Goal: Information Seeking & Learning: Learn about a topic

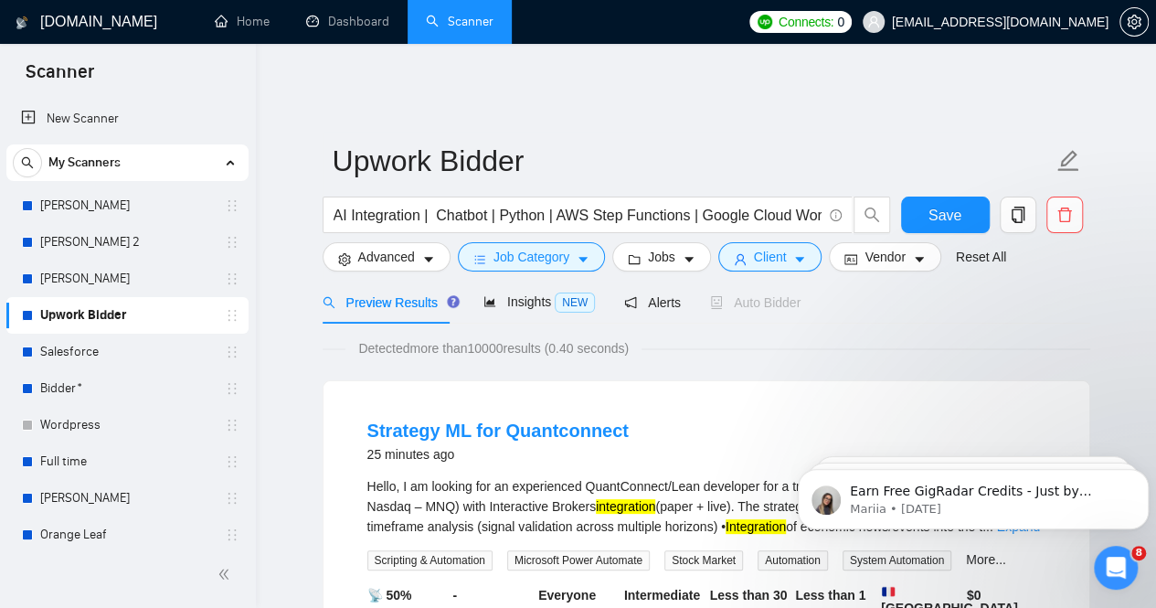
scroll to position [122, 0]
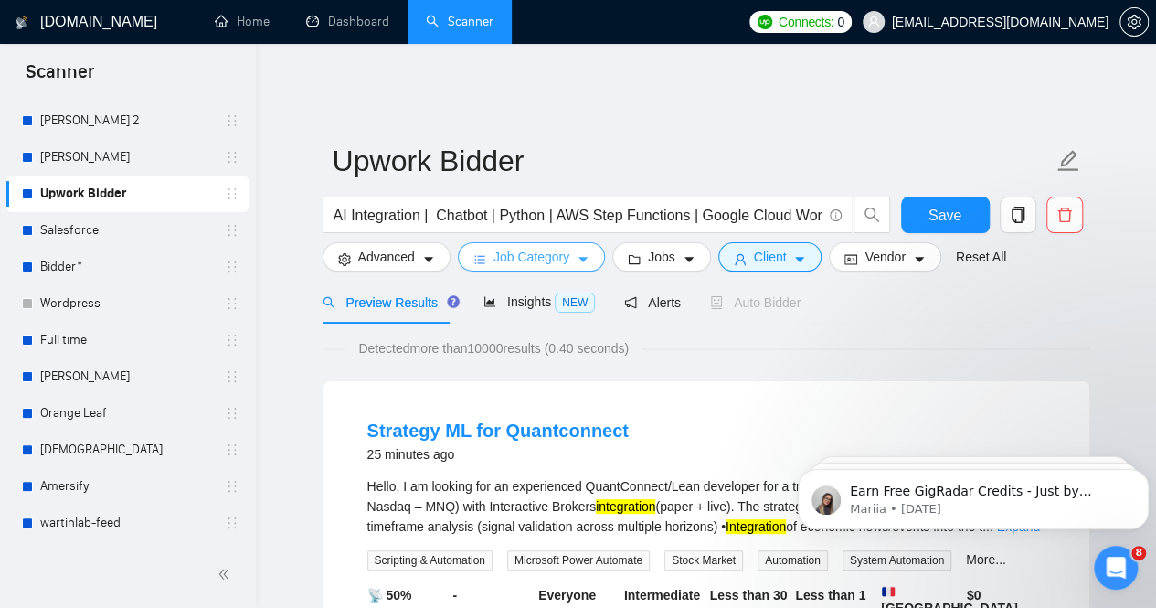
click at [524, 247] on span "Job Category" at bounding box center [531, 257] width 76 height 20
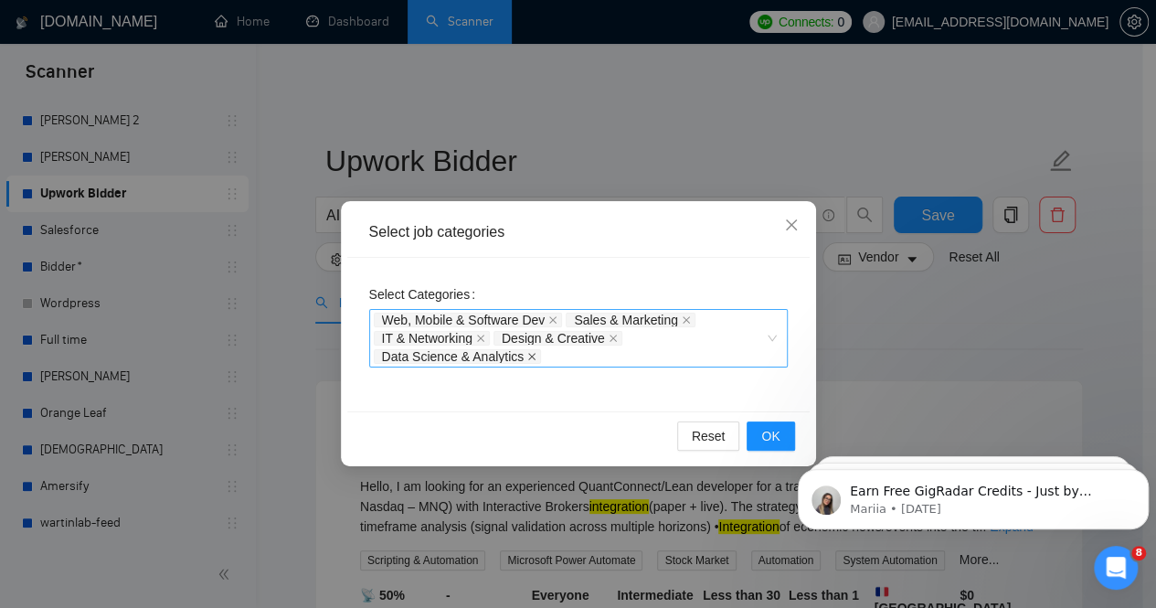
click at [531, 357] on icon "close" at bounding box center [531, 356] width 9 height 9
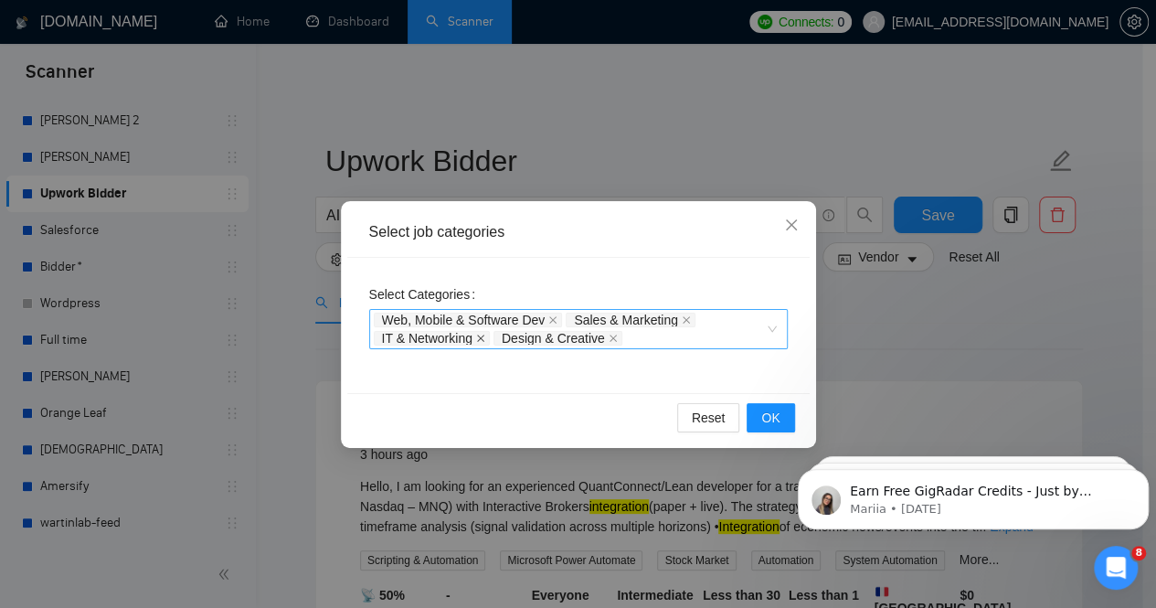
click at [481, 339] on icon "close" at bounding box center [480, 337] width 7 height 7
click at [492, 336] on icon "close" at bounding box center [492, 337] width 9 height 9
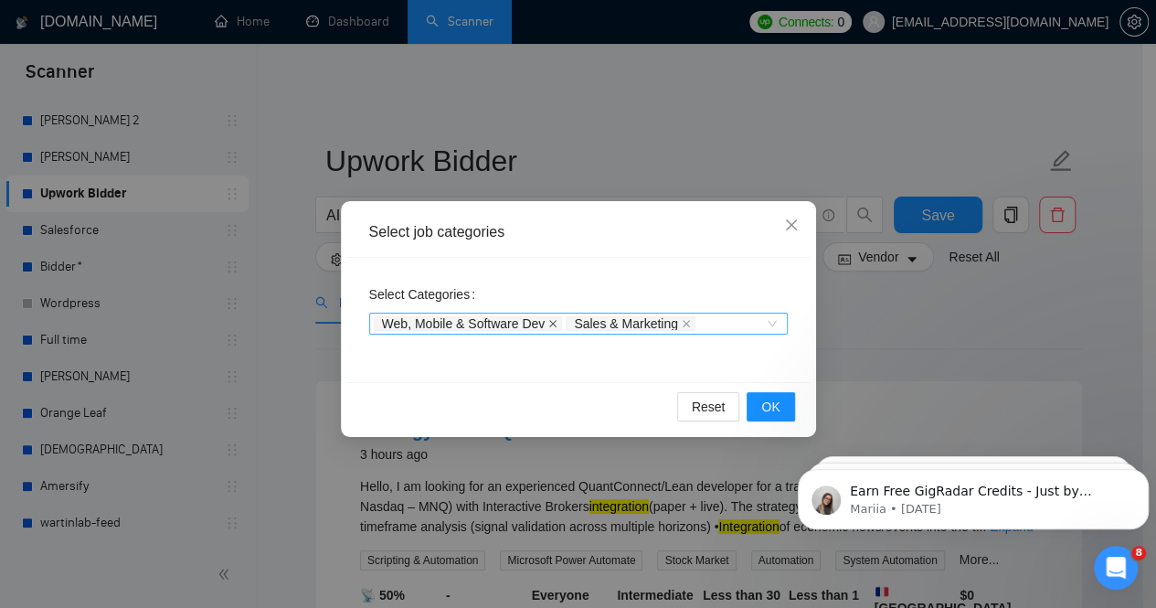
click at [551, 320] on icon "close" at bounding box center [552, 323] width 9 height 9
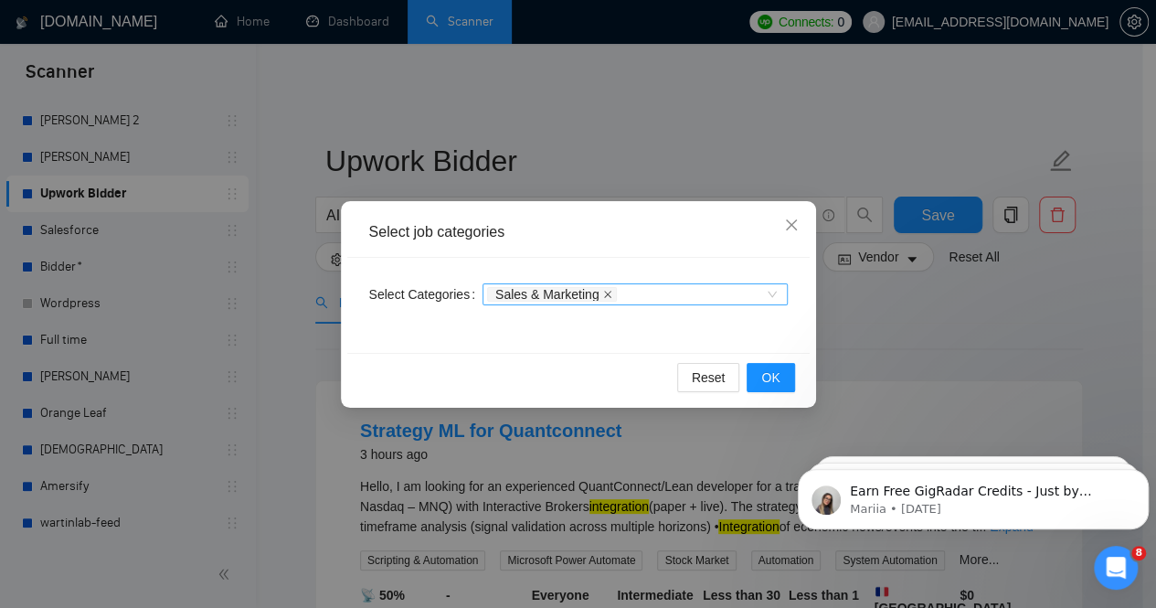
click at [604, 291] on icon "close" at bounding box center [607, 294] width 7 height 7
click at [775, 381] on span "OK" at bounding box center [770, 377] width 18 height 20
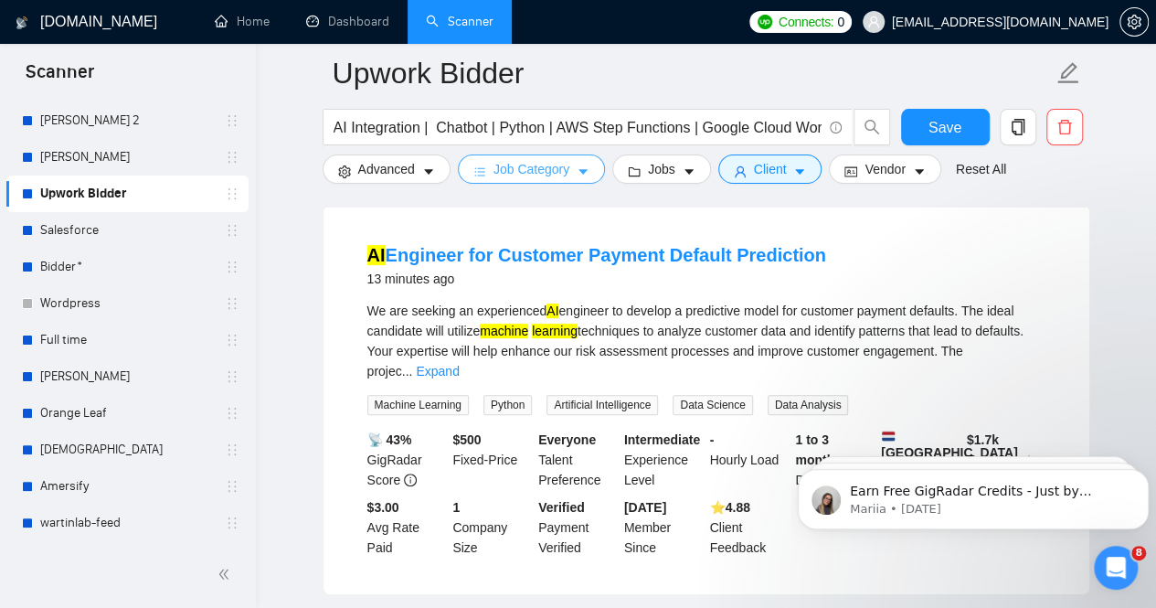
scroll to position [0, 0]
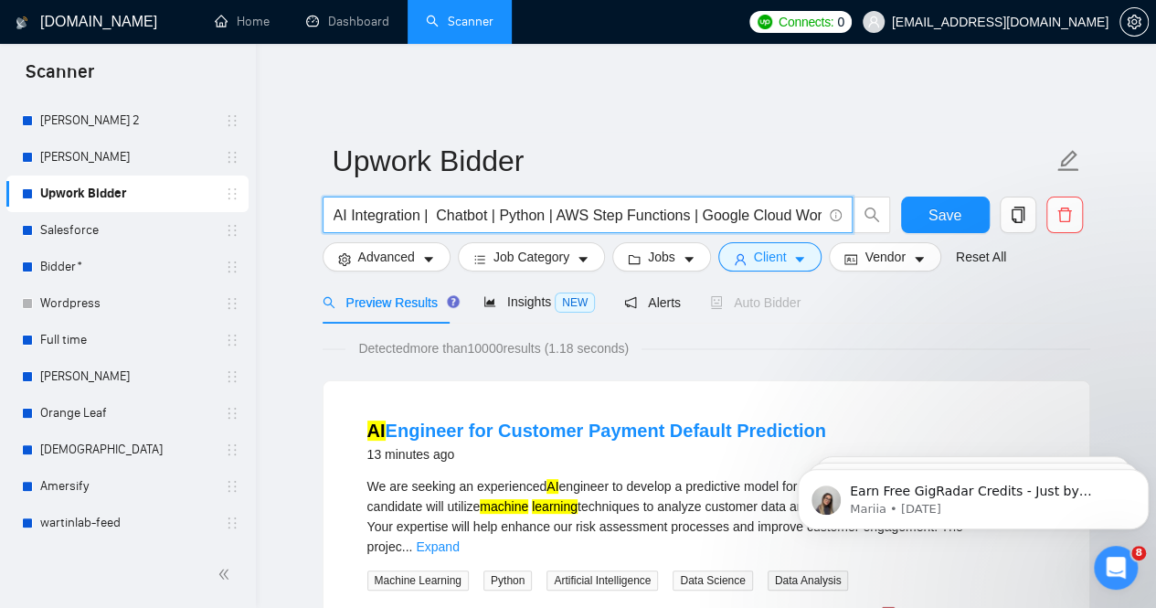
click at [543, 207] on input "AI Integration | Chatbot | Python | AWS Step Functions | Google Cloud Workflows…" at bounding box center [577, 215] width 488 height 23
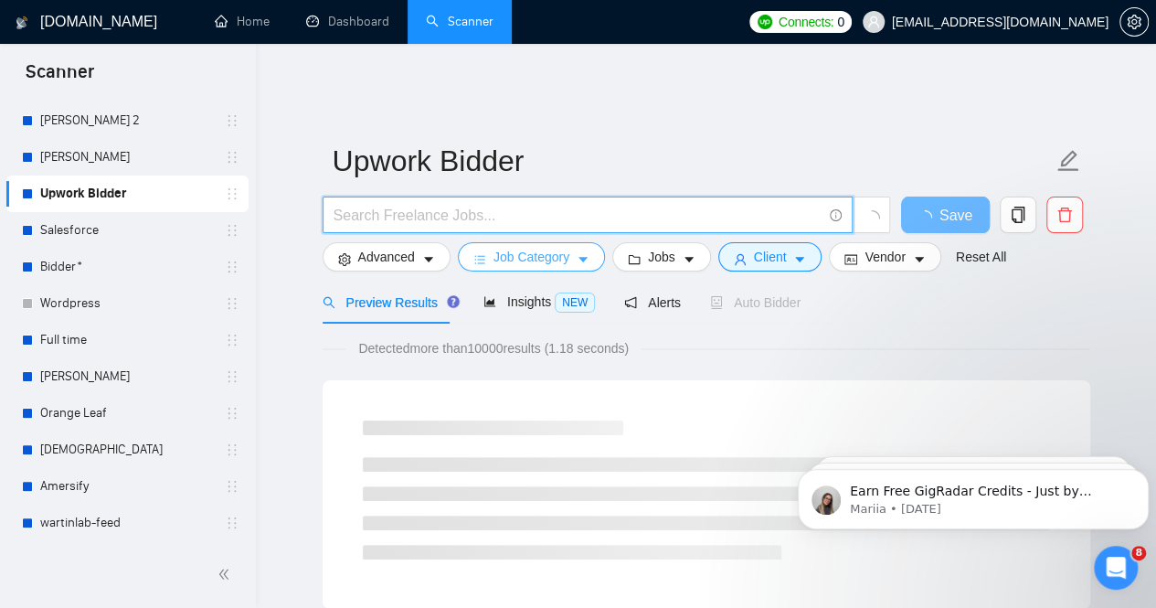
click at [559, 247] on span "Job Category" at bounding box center [531, 257] width 76 height 20
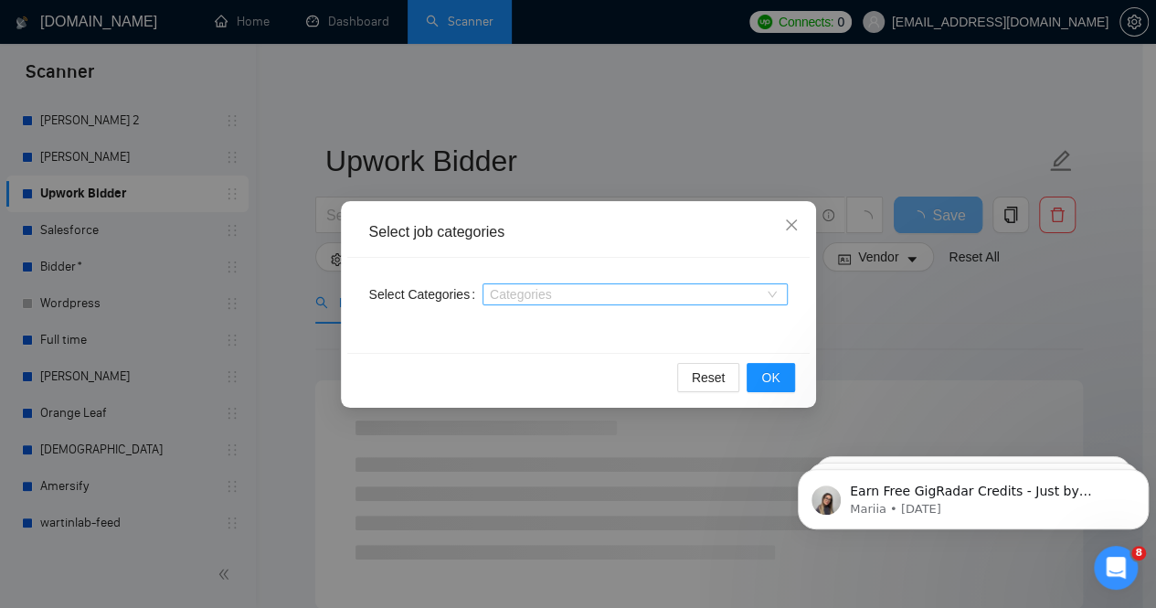
click at [702, 297] on div at bounding box center [626, 294] width 278 height 15
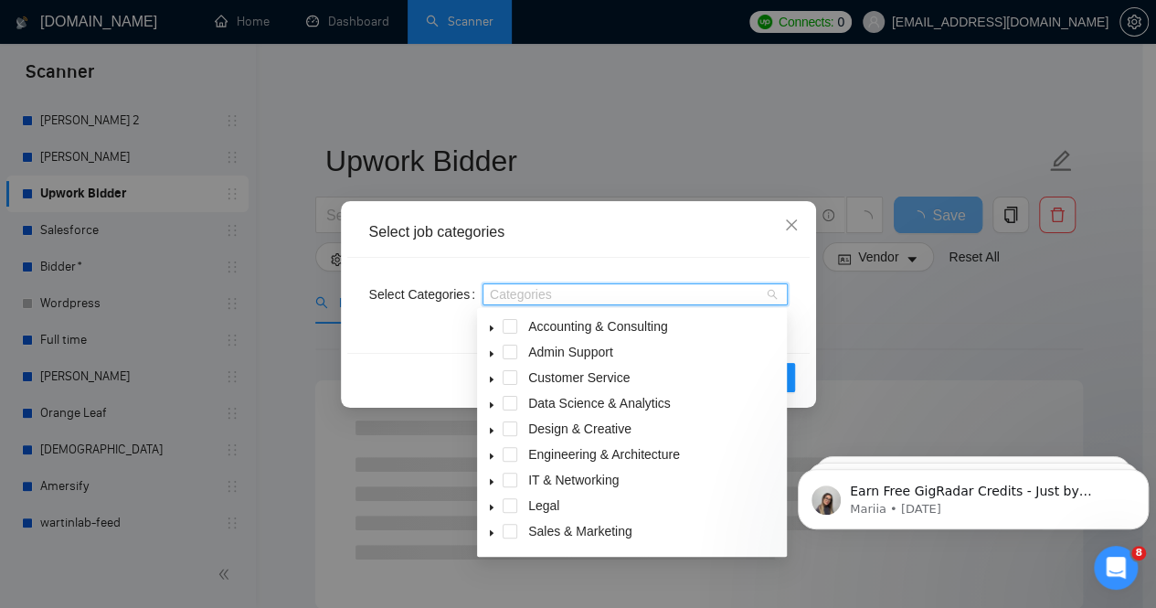
click at [490, 405] on icon "caret-down" at bounding box center [491, 404] width 9 height 9
click at [511, 405] on span at bounding box center [509, 403] width 15 height 15
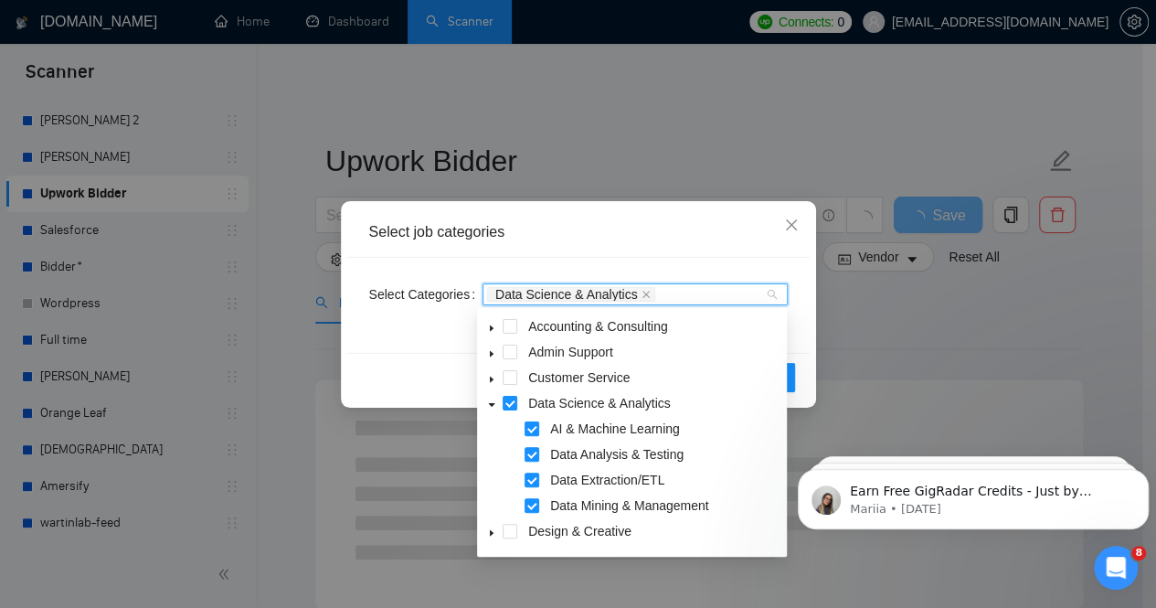
click at [493, 405] on icon "caret-down" at bounding box center [492, 405] width 6 height 4
click at [490, 482] on icon "caret-down" at bounding box center [491, 481] width 9 height 9
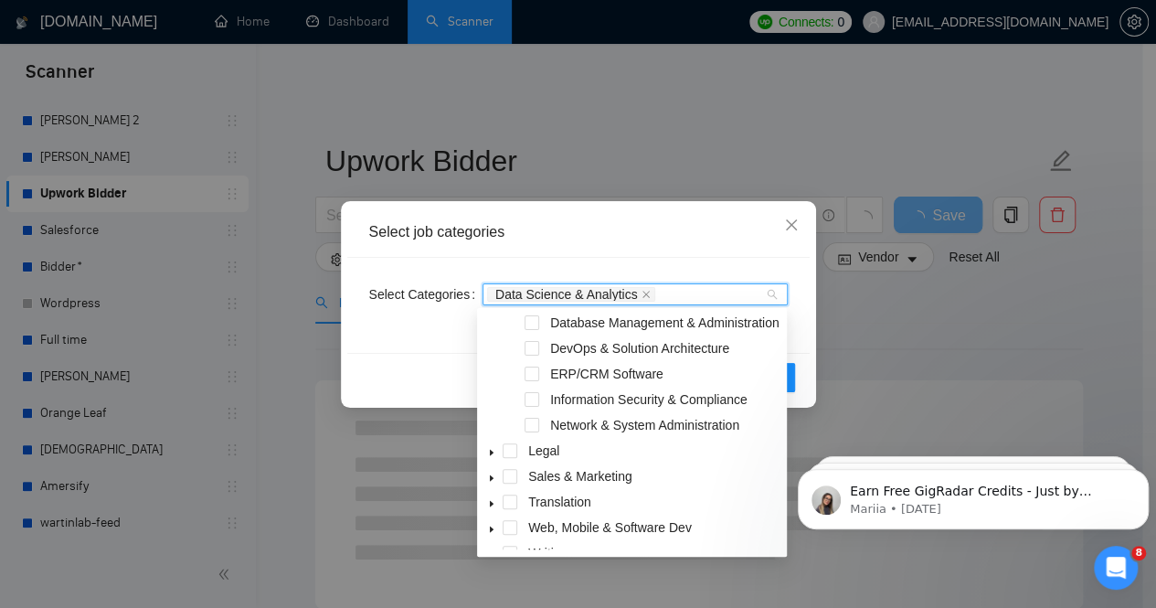
scroll to position [91, 0]
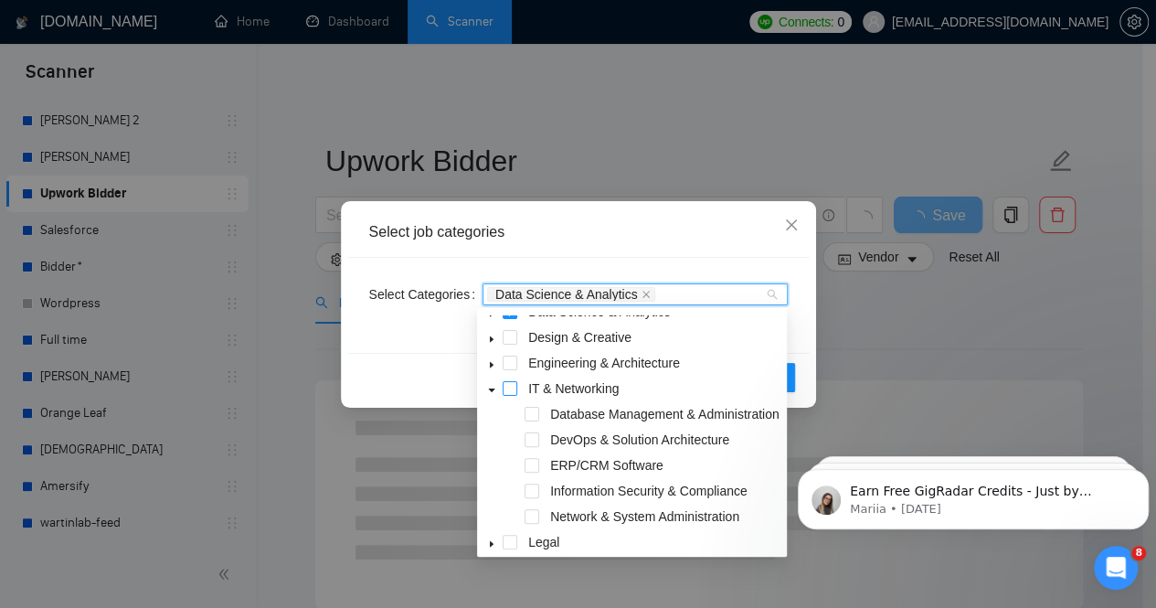
click at [511, 386] on span at bounding box center [509, 388] width 15 height 15
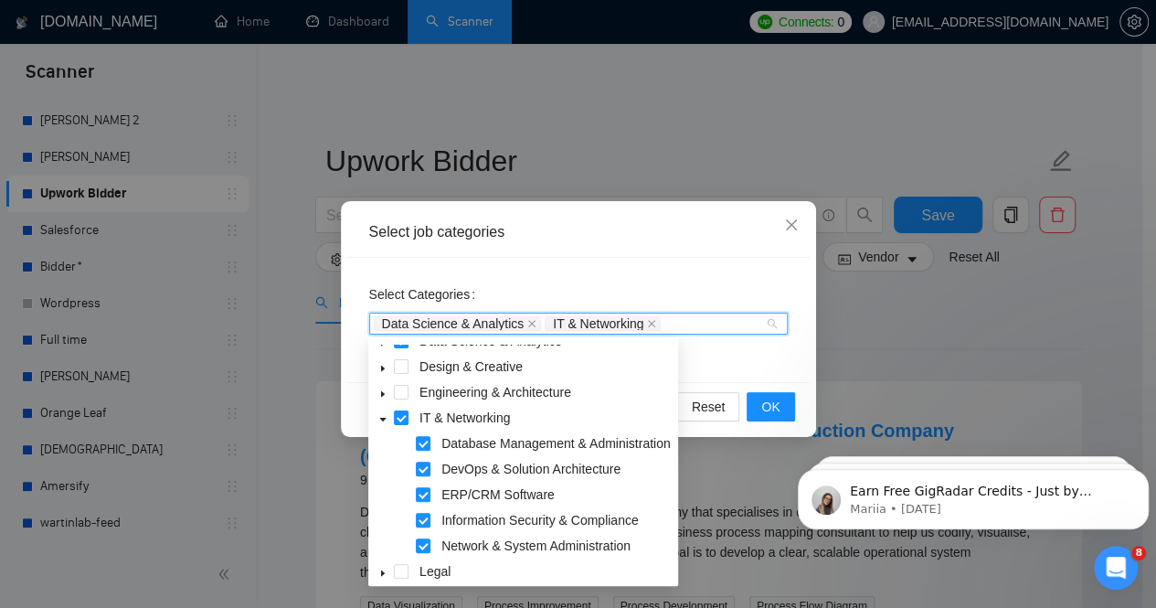
click at [384, 417] on icon "caret-down" at bounding box center [382, 419] width 9 height 9
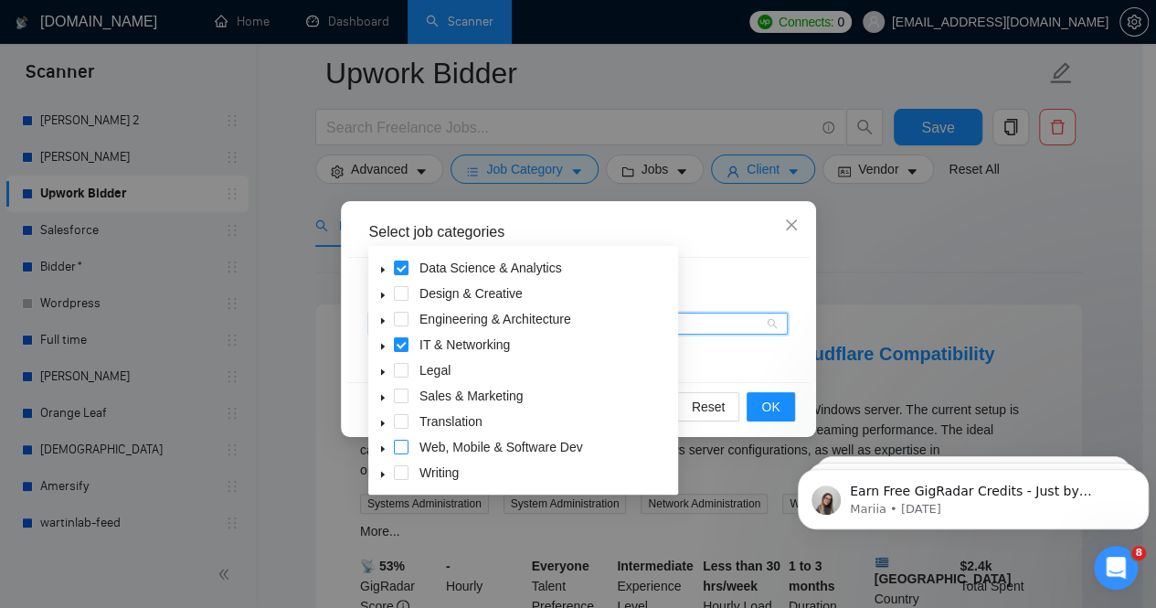
click at [403, 444] on span at bounding box center [401, 446] width 15 height 15
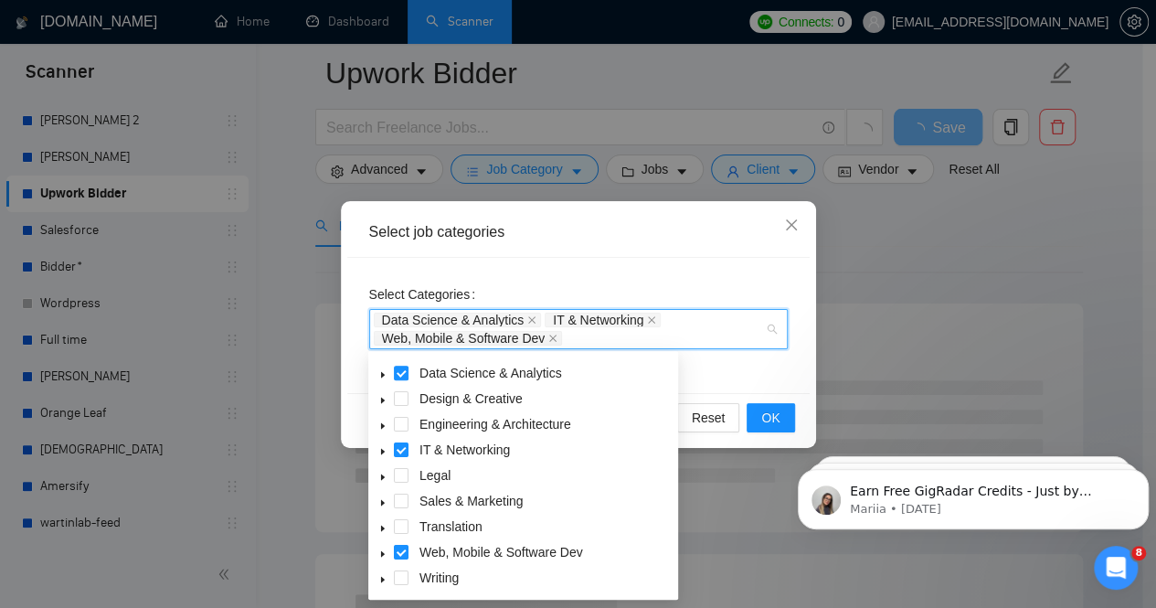
click at [376, 426] on span at bounding box center [383, 424] width 22 height 22
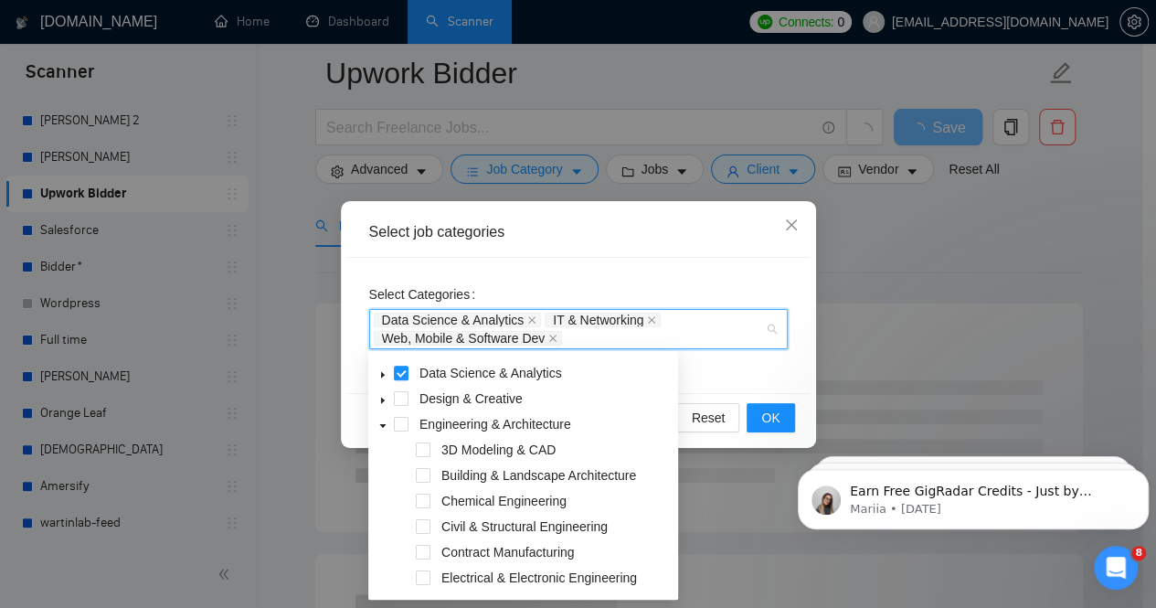
click at [382, 425] on icon "caret-down" at bounding box center [382, 425] width 9 height 9
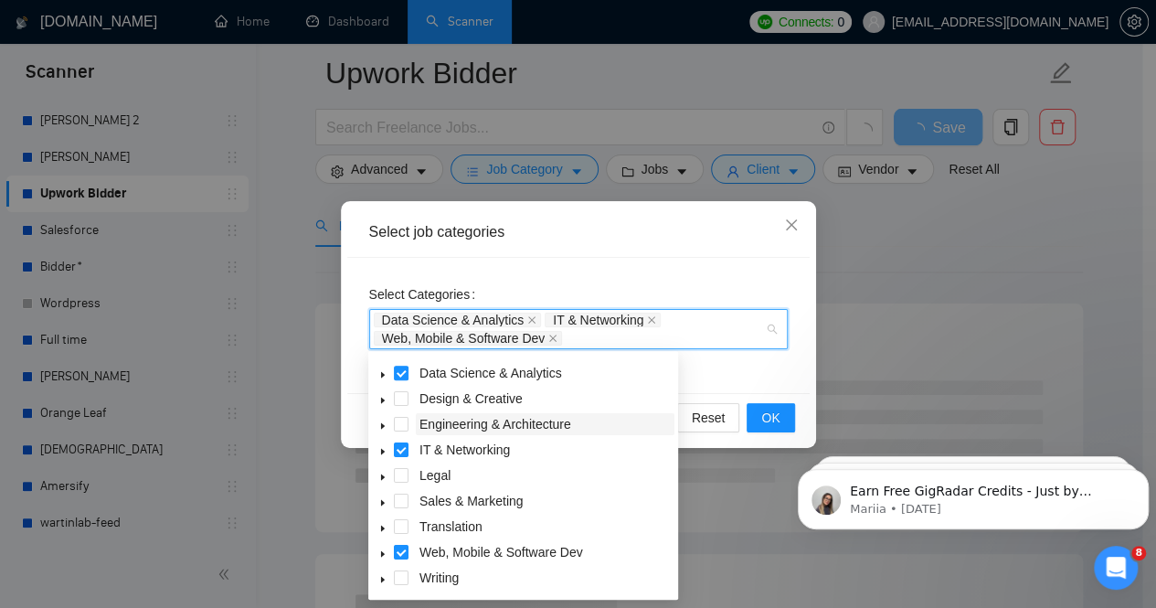
scroll to position [183, 0]
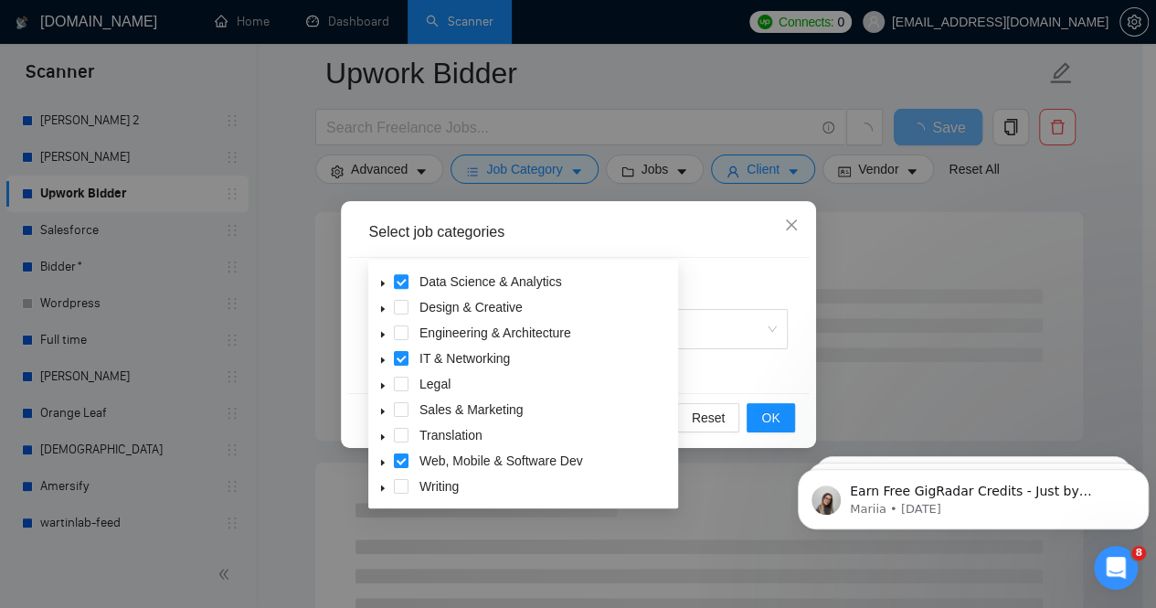
click at [923, 236] on div "Select job categories Select Categories Data Science & Analytics IT & Networkin…" at bounding box center [578, 304] width 1156 height 608
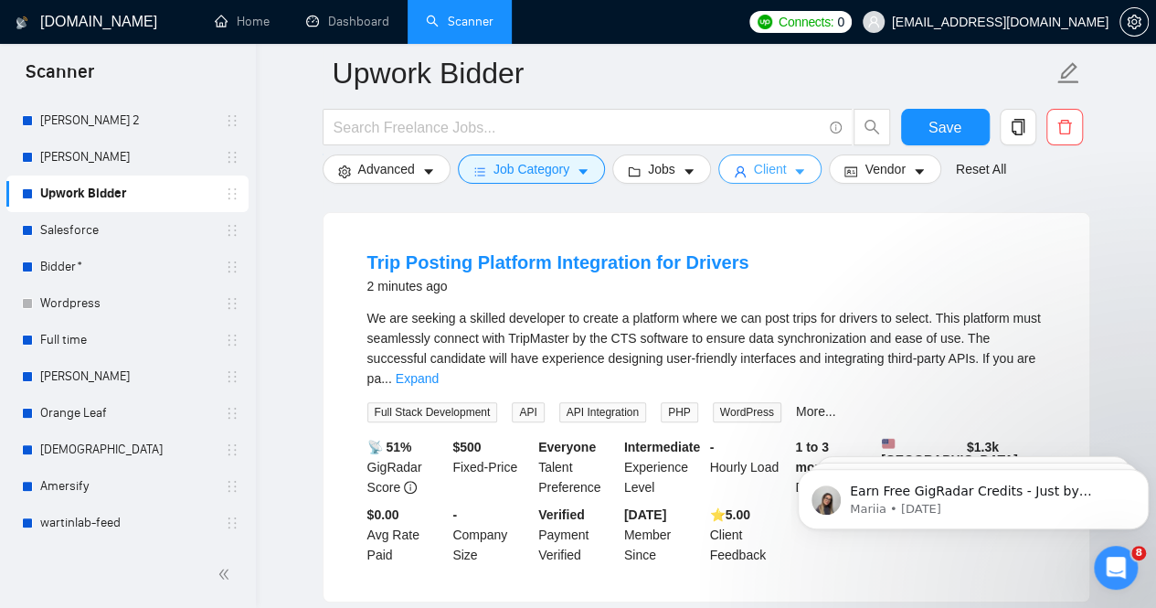
click at [767, 160] on span "Client" at bounding box center [770, 169] width 33 height 20
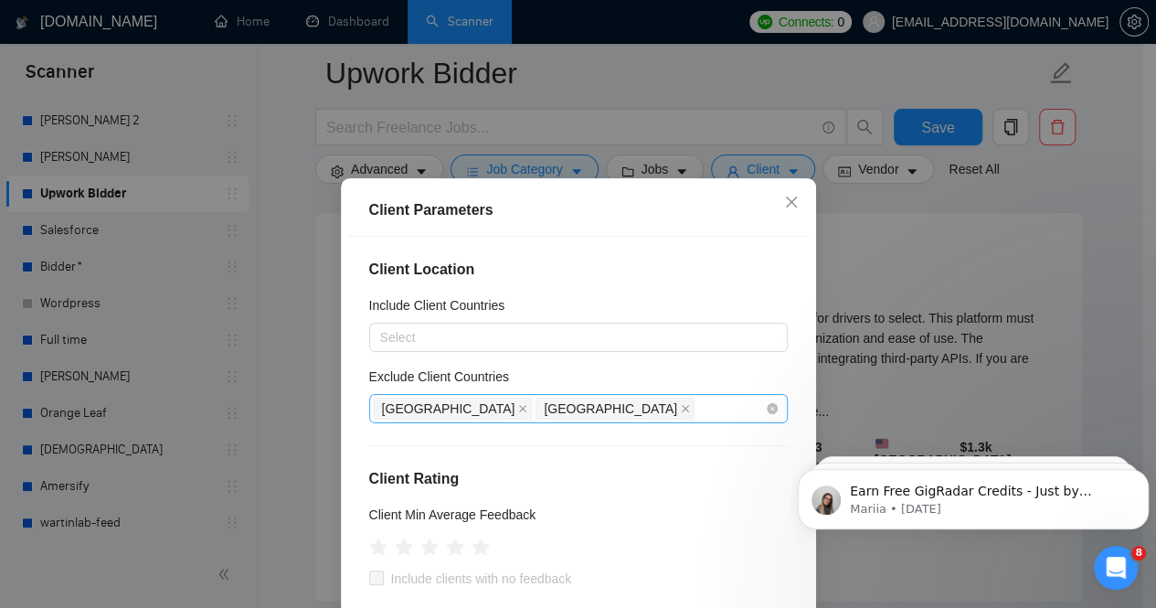
click at [566, 407] on div "Pakistan [GEOGRAPHIC_DATA]" at bounding box center [569, 409] width 391 height 26
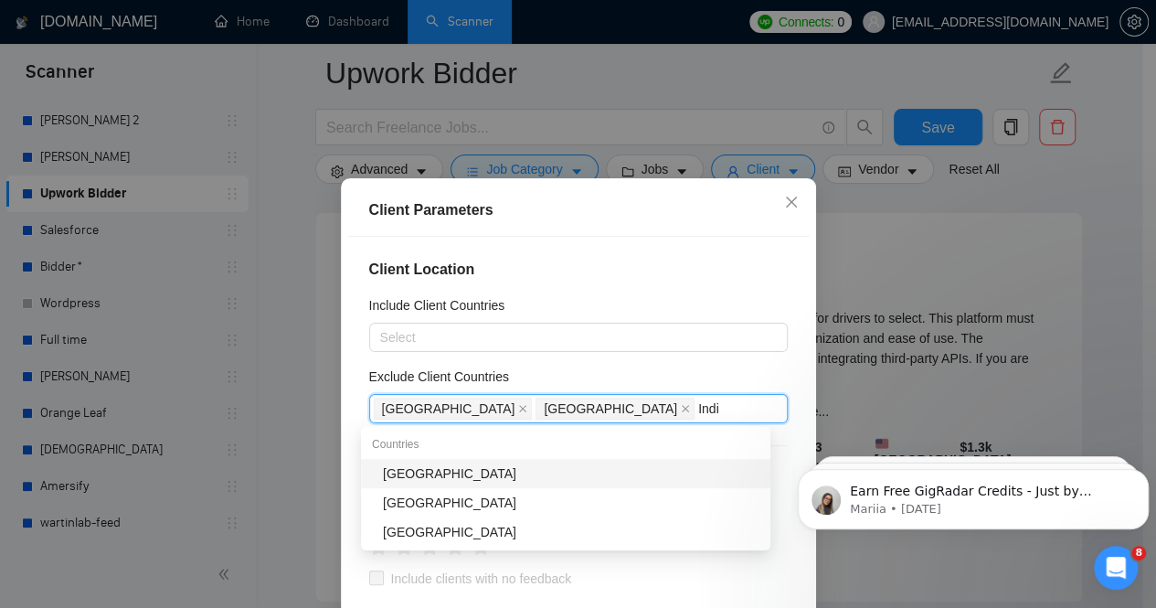
type input "[GEOGRAPHIC_DATA]"
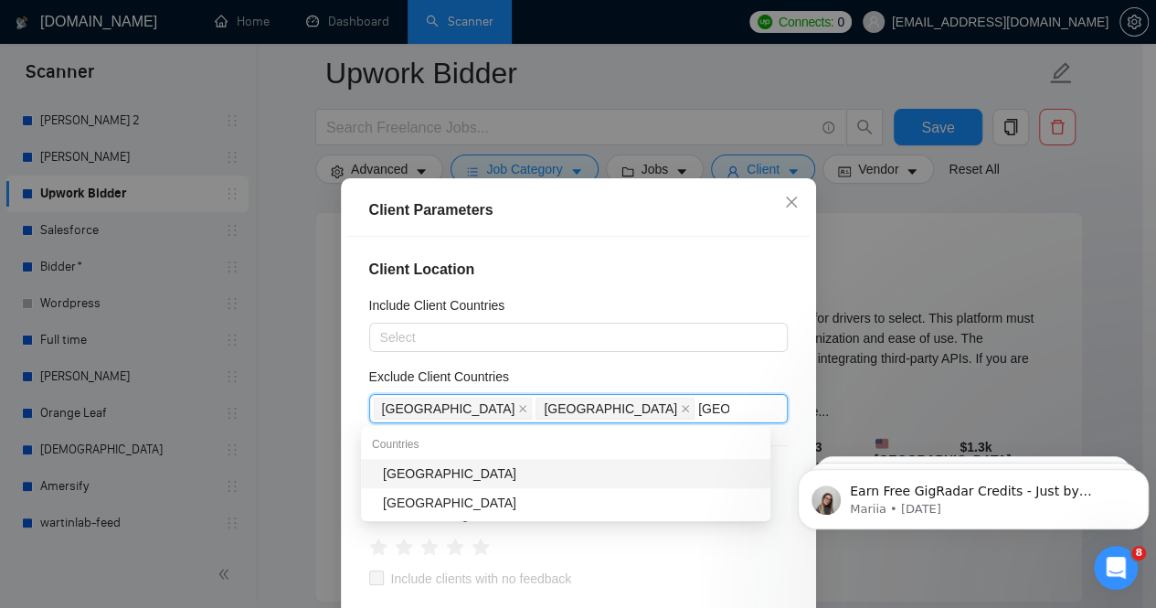
click at [587, 460] on div "[GEOGRAPHIC_DATA]" at bounding box center [565, 473] width 409 height 29
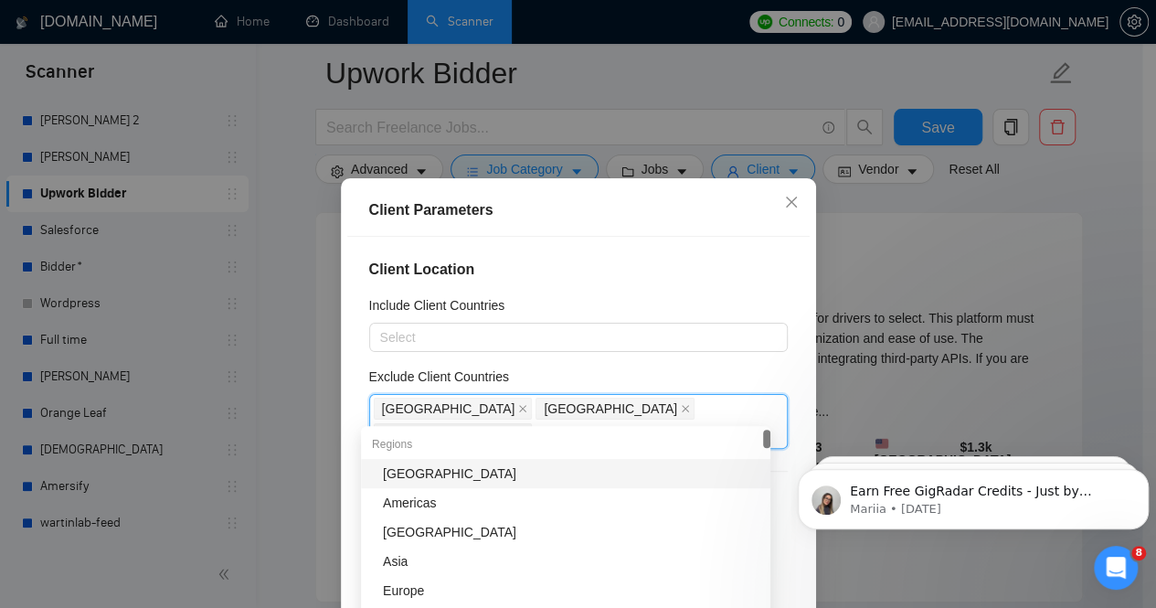
click at [686, 260] on h4 "Client Location" at bounding box center [578, 270] width 418 height 22
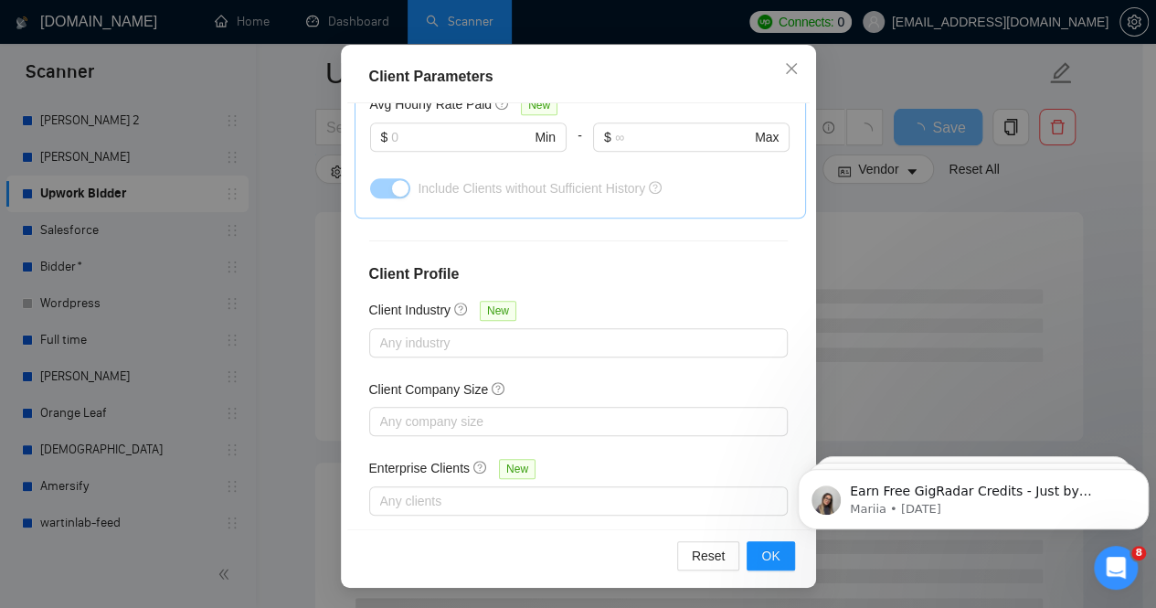
scroll to position [134, 0]
click at [767, 555] on span "OK" at bounding box center [770, 555] width 18 height 20
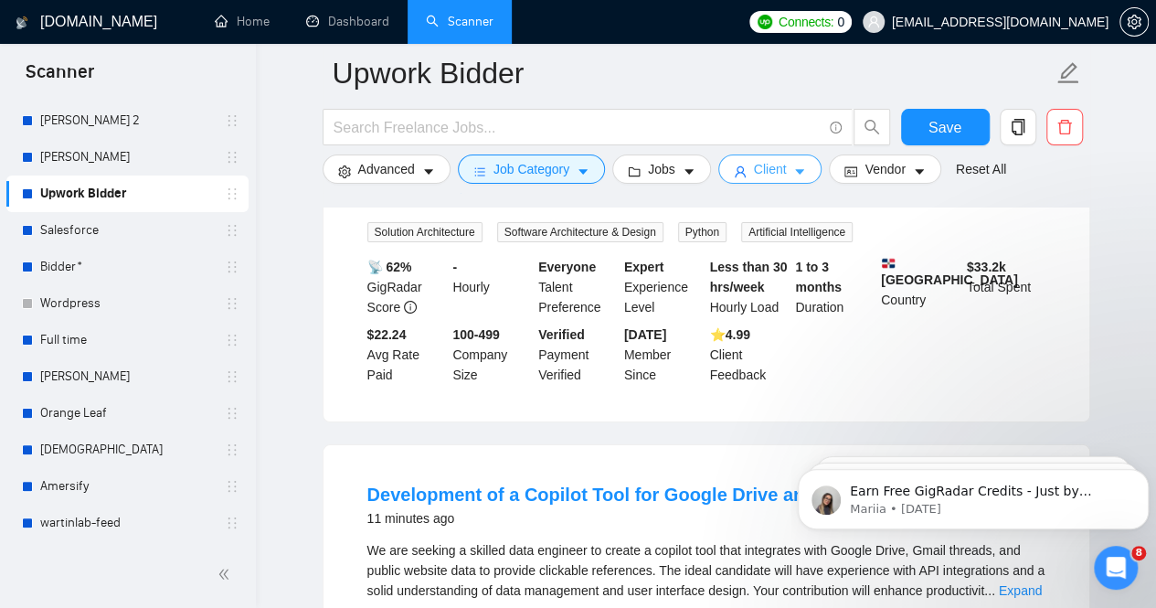
scroll to position [3240, 0]
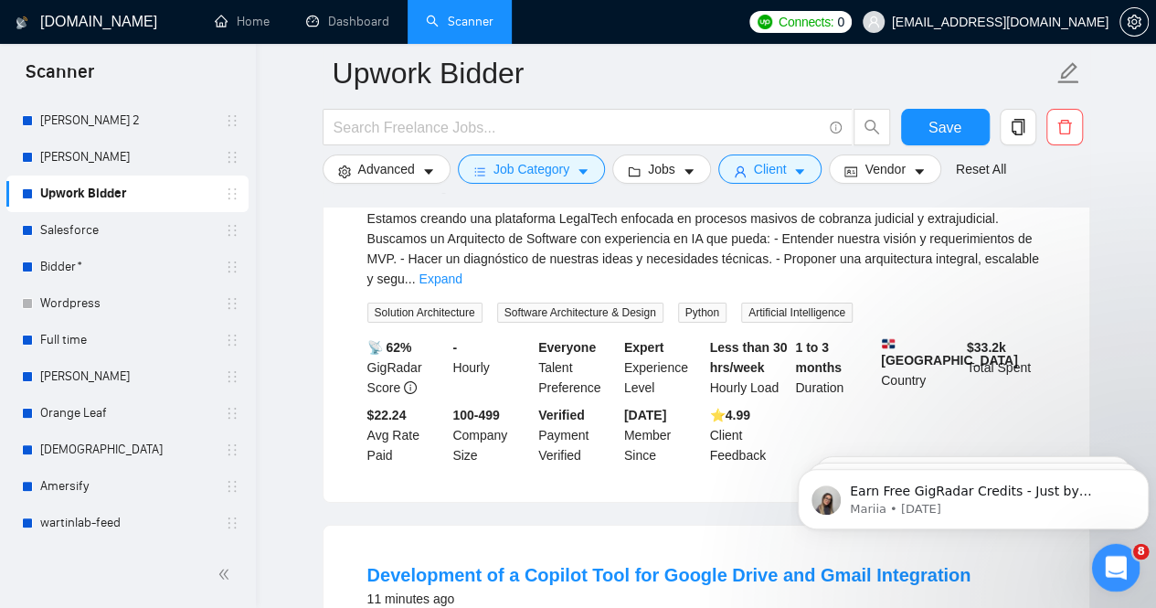
click at [1116, 559] on icon "Open Intercom Messenger" at bounding box center [1113, 565] width 30 height 30
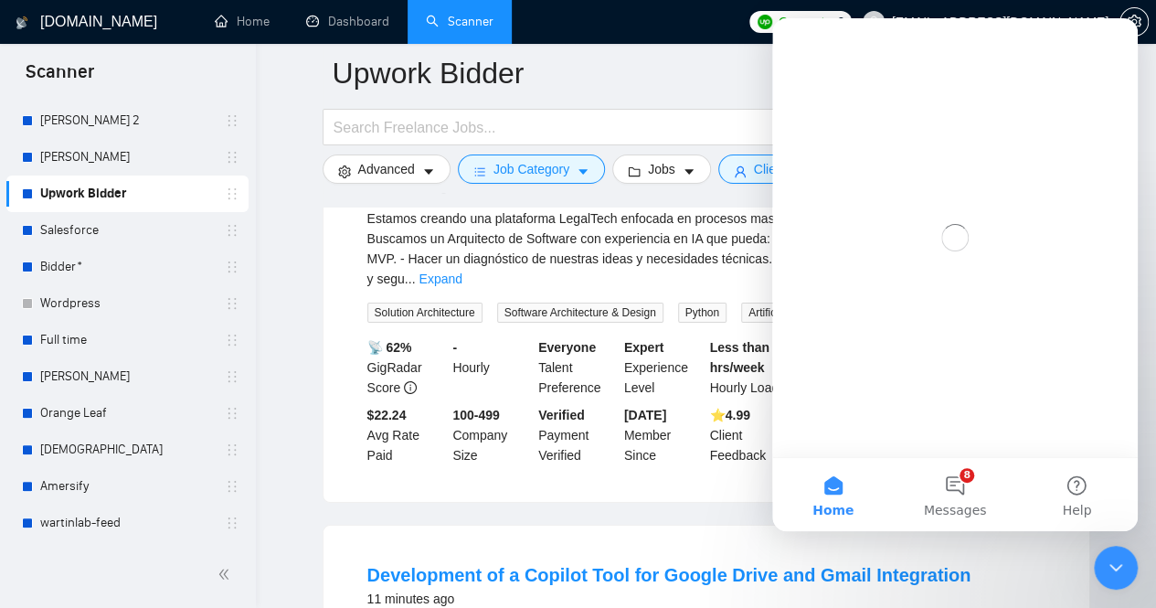
scroll to position [0, 0]
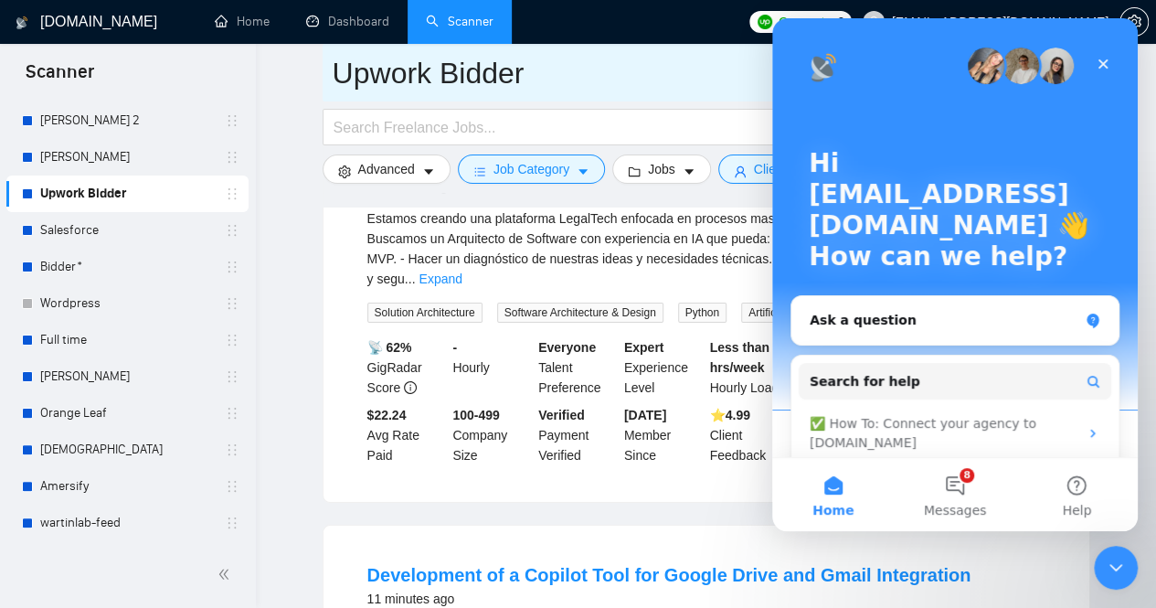
click at [660, 75] on input "Upwork Bidder" at bounding box center [693, 73] width 720 height 46
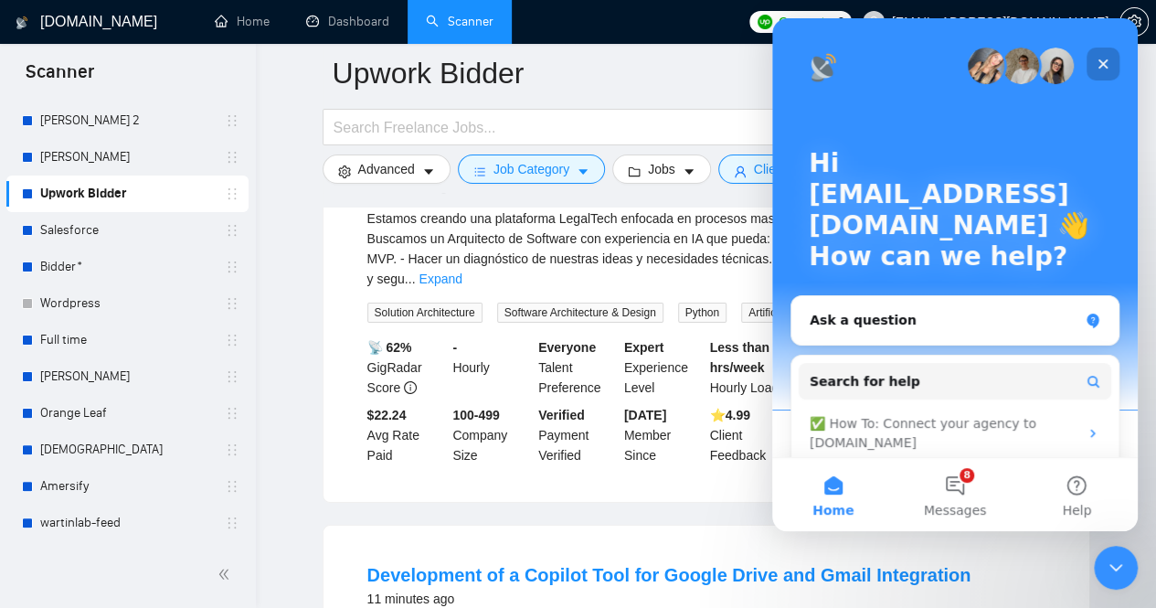
click at [1103, 63] on icon "Close" at bounding box center [1103, 64] width 10 height 10
